Goal: Information Seeking & Learning: Learn about a topic

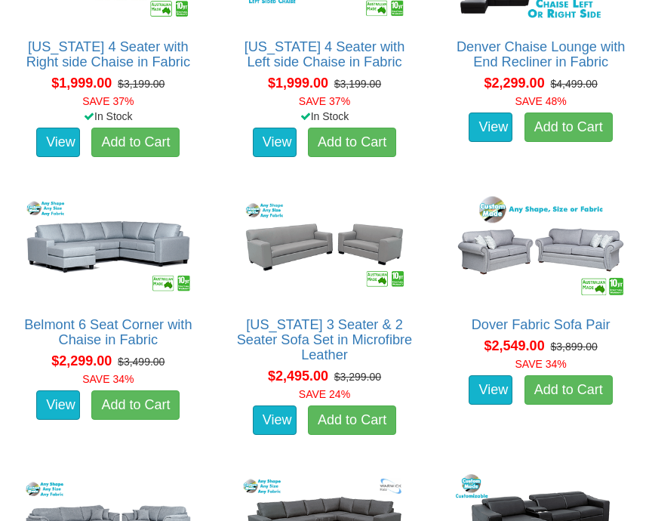
scroll to position [1460, 0]
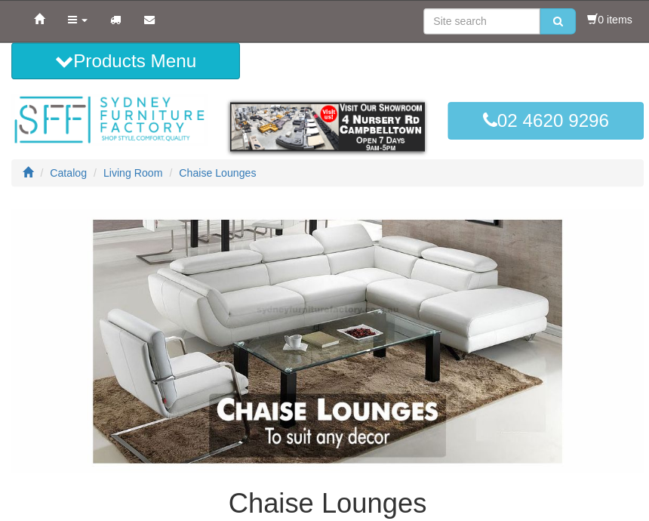
click at [149, 172] on span "Living Room" at bounding box center [132, 171] width 59 height 12
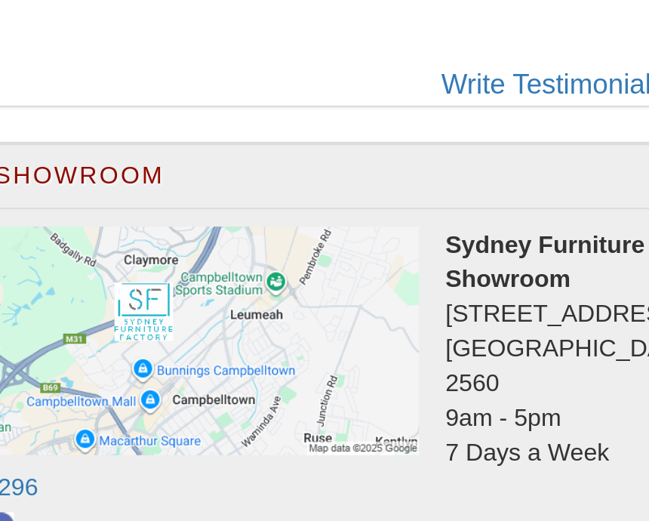
scroll to position [941, 0]
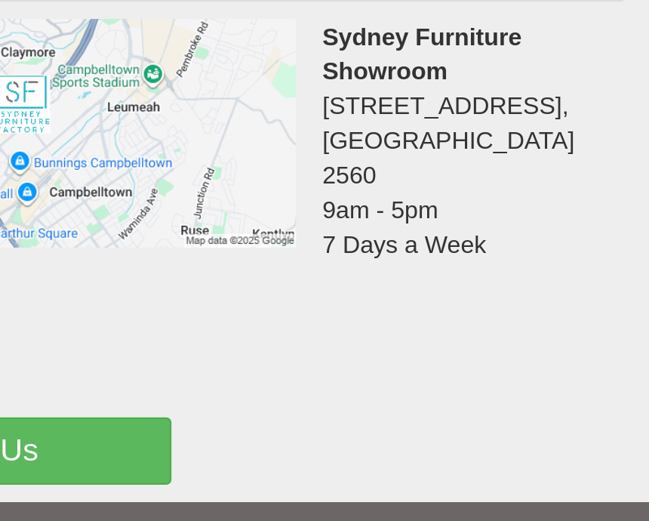
scroll to position [665, 0]
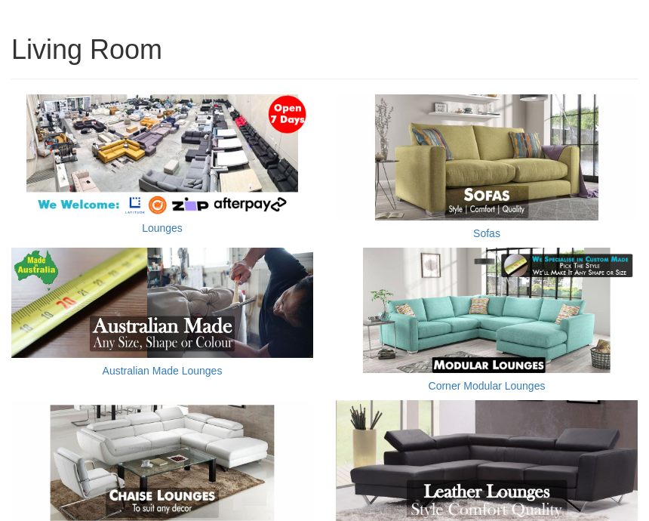
scroll to position [195, 0]
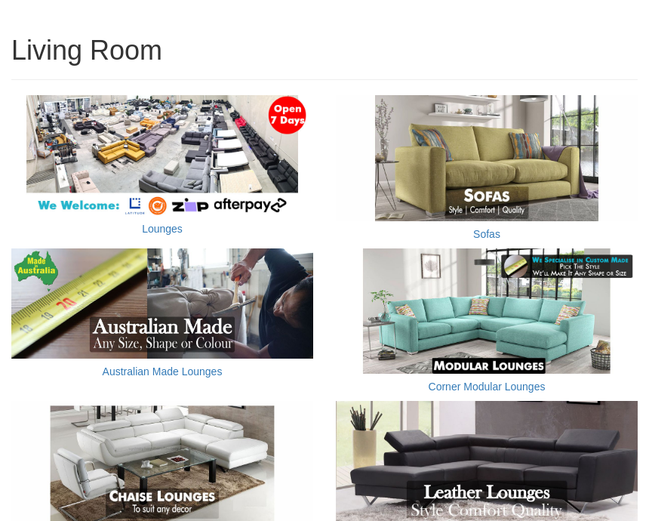
click at [470, 172] on img at bounding box center [487, 158] width 302 height 126
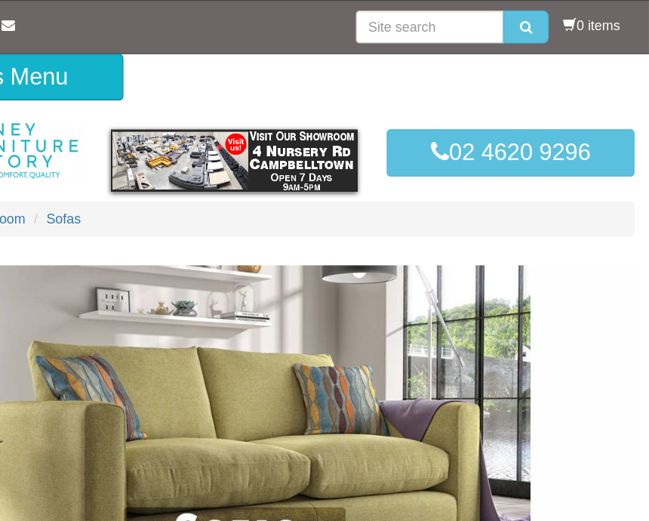
click at [496, 225] on img at bounding box center [324, 338] width 627 height 261
click at [467, 218] on img at bounding box center [324, 338] width 627 height 261
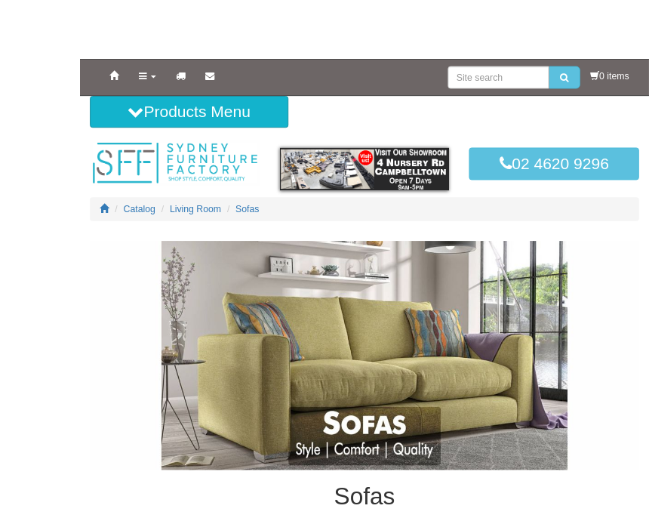
scroll to position [2, 0]
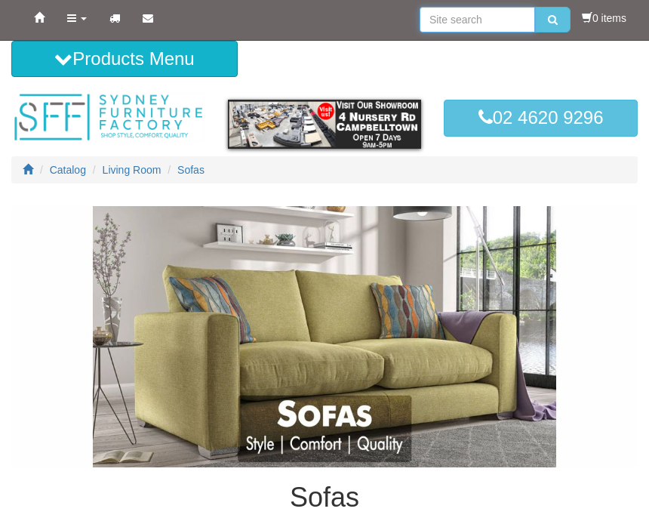
click at [442, 24] on input "search" at bounding box center [478, 20] width 116 height 26
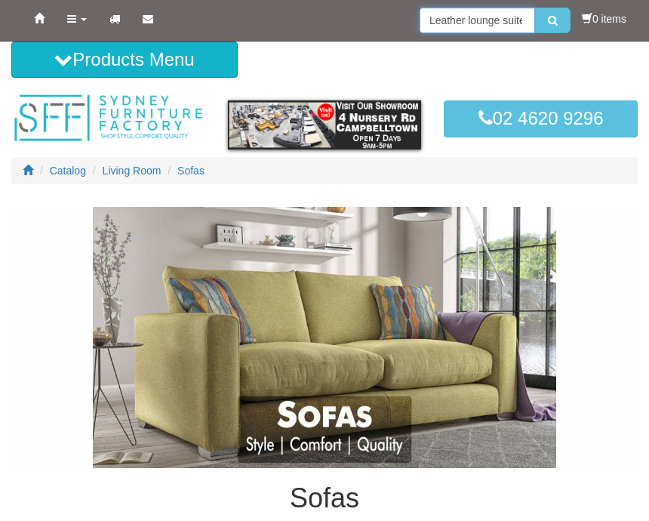
type input "Leather lounge suites"
click at [549, 20] on button "submit" at bounding box center [552, 21] width 35 height 26
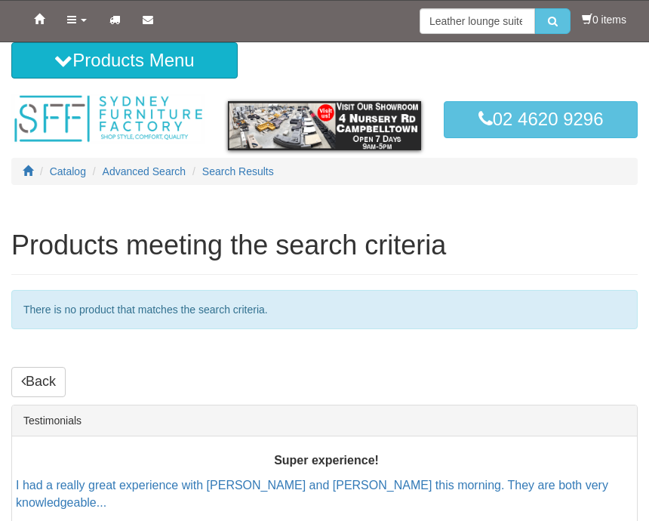
click at [171, 58] on button "Products Menu" at bounding box center [124, 60] width 226 height 36
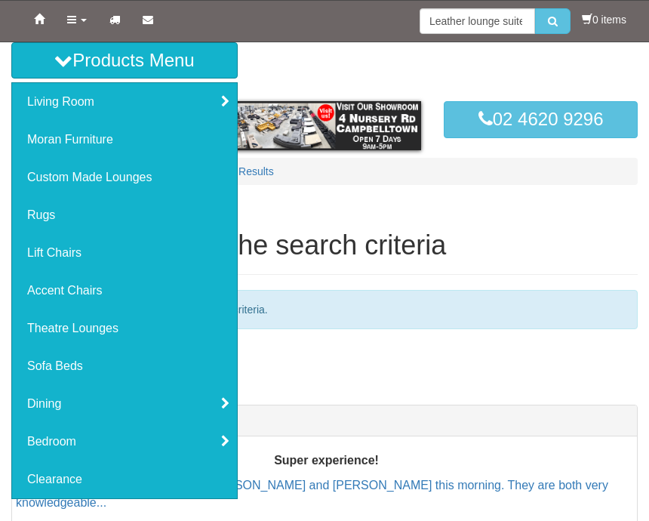
click at [168, 180] on link "Custom Made Lounges" at bounding box center [124, 178] width 225 height 38
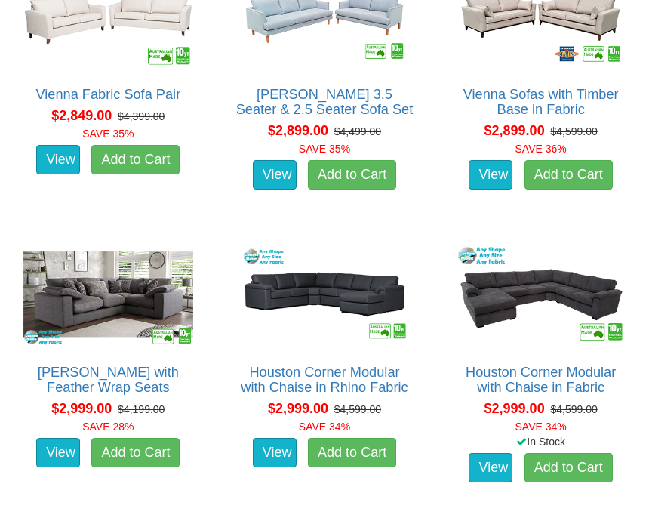
scroll to position [3092, 0]
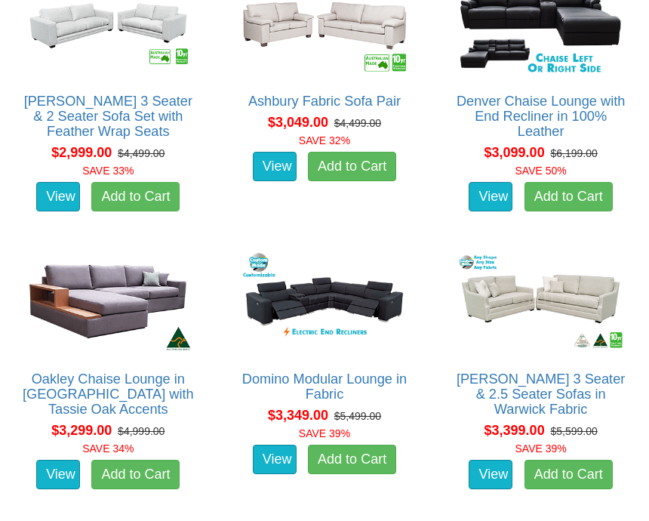
scroll to position [3629, 0]
click at [452, 315] on img at bounding box center [540, 301] width 177 height 109
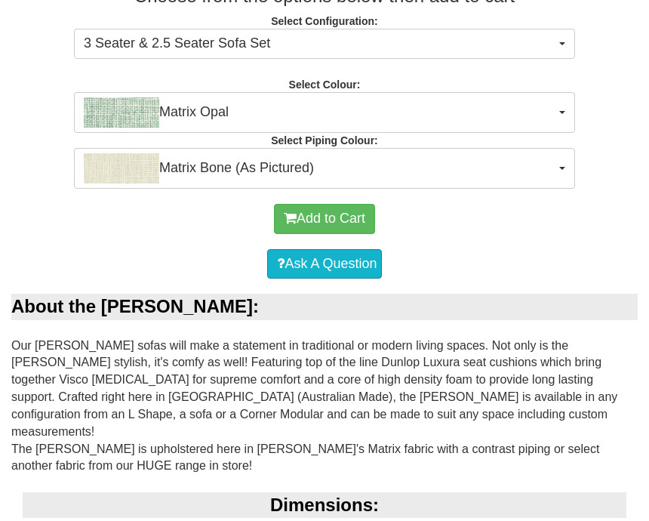
scroll to position [590, 0]
